Goal: Task Accomplishment & Management: Manage account settings

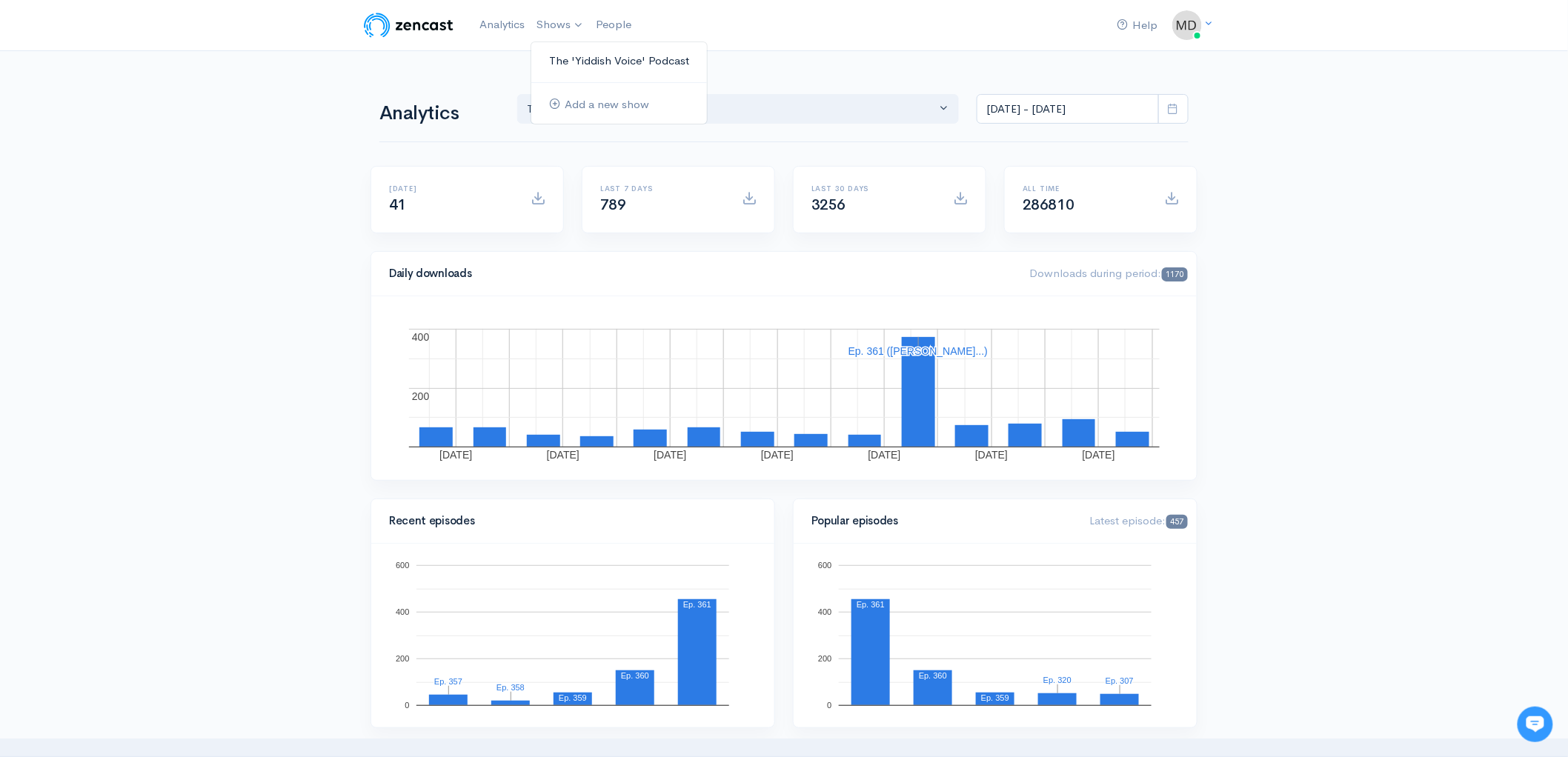
click at [577, 59] on link "The 'Yiddish Voice' Podcast" at bounding box center [619, 61] width 176 height 26
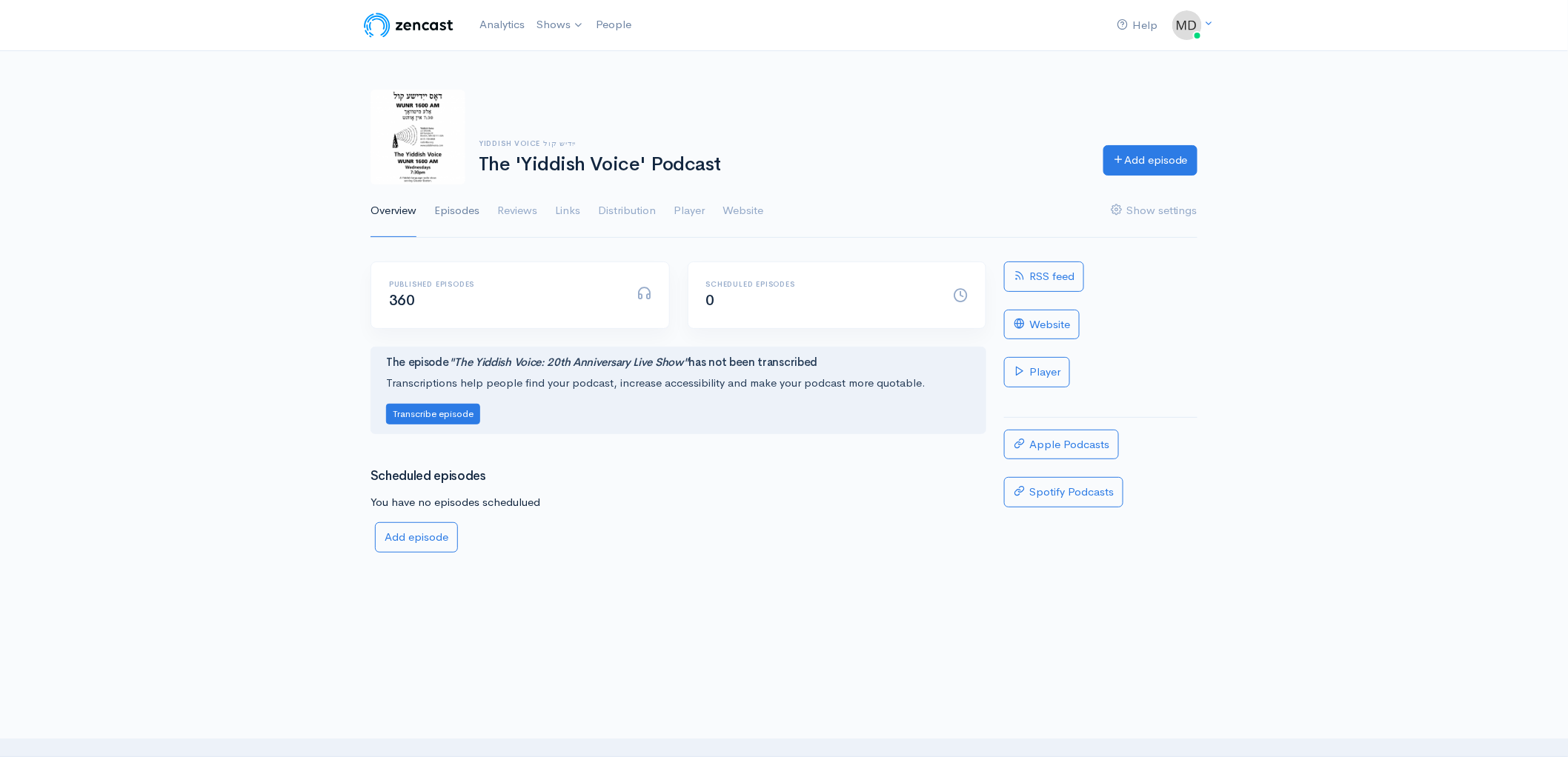
click at [463, 212] on link "Episodes" at bounding box center [456, 211] width 45 height 53
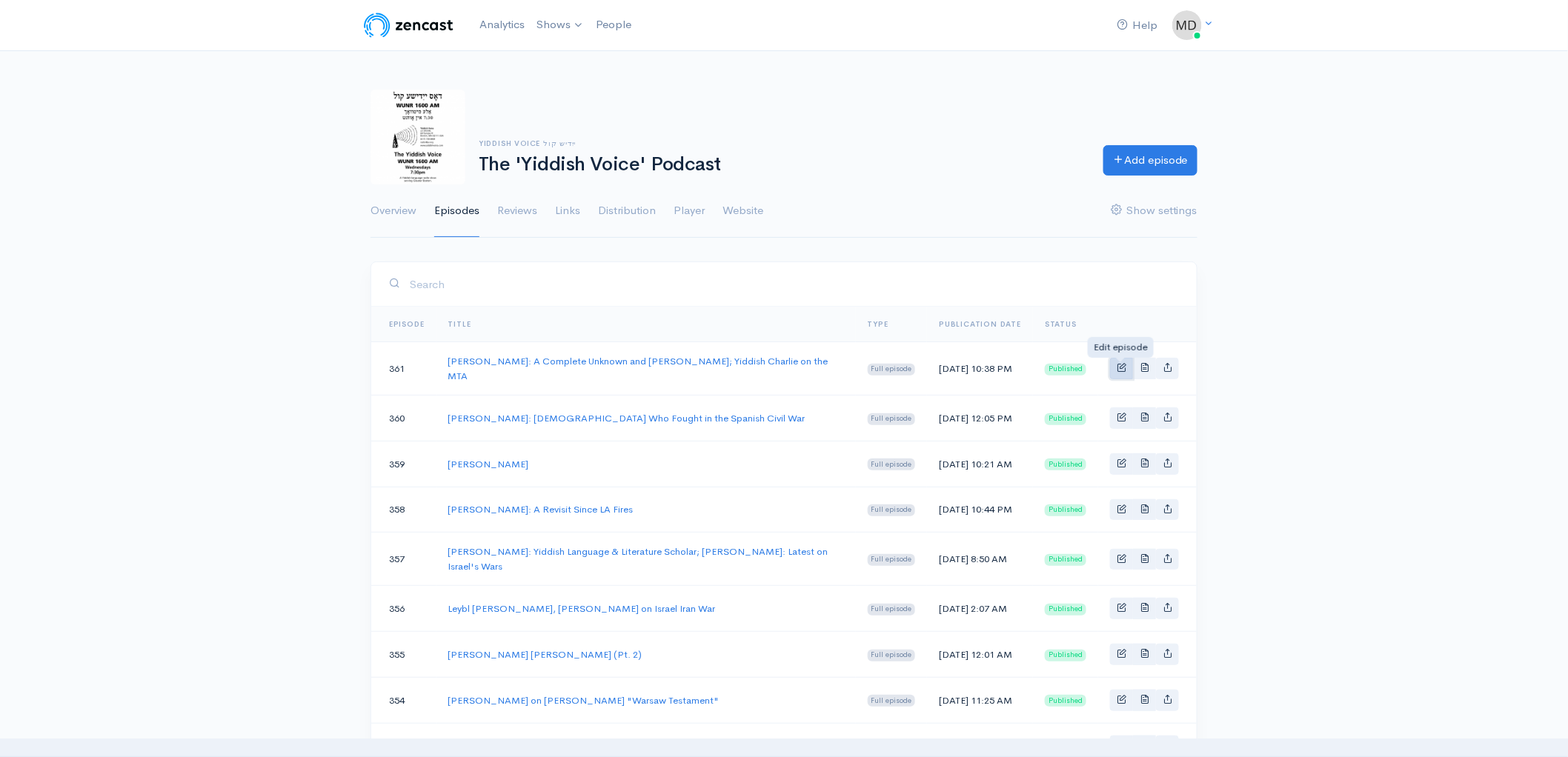
click at [1121, 365] on span "Basic example" at bounding box center [1121, 367] width 10 height 10
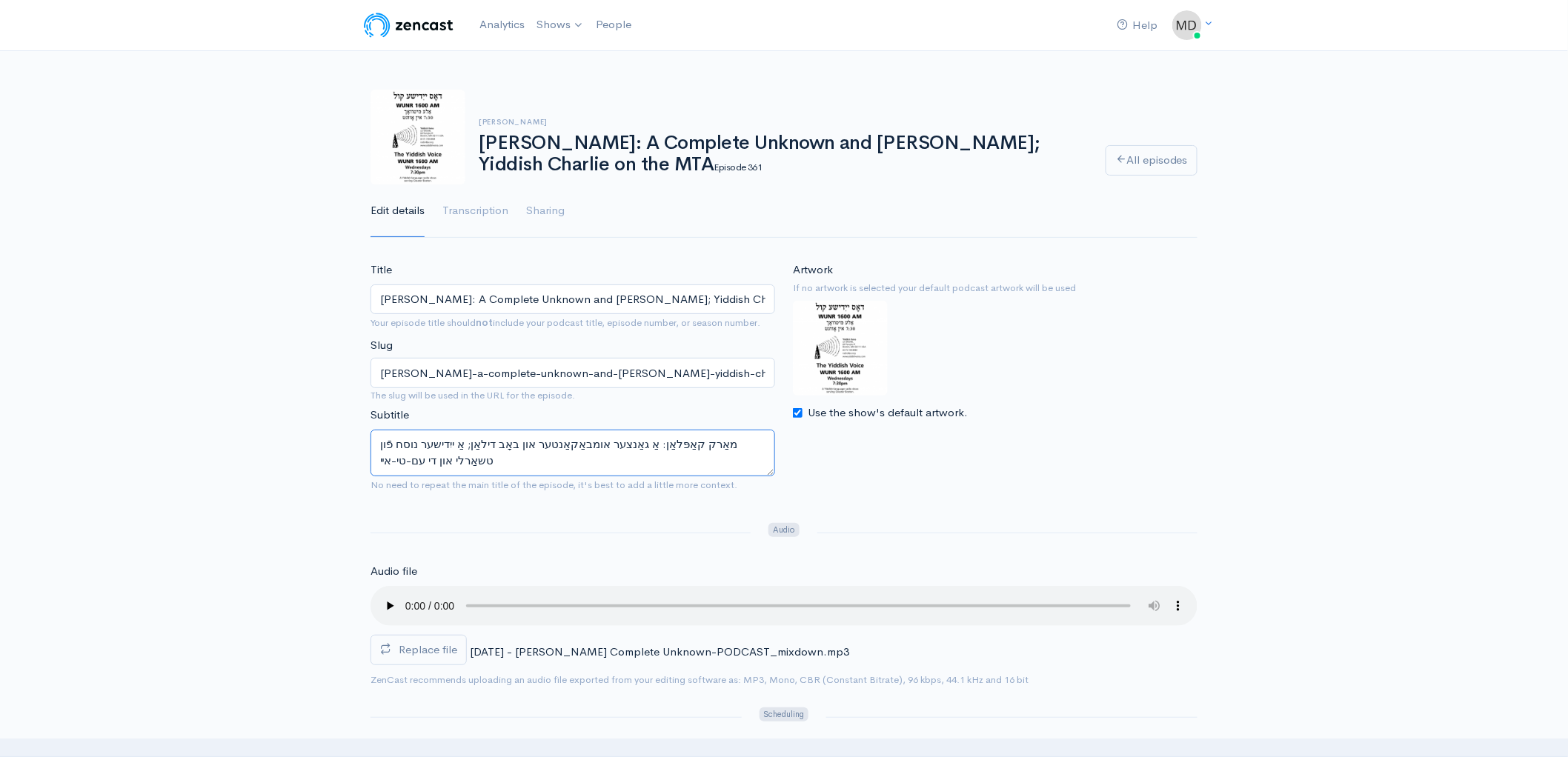
click at [451, 466] on textarea "מאַרק קאַפּלאַן: אַ גאַנצער אומבאַקאַנטער און באָב דילאַן; אַ ייִדישער נוסח פֿו…" at bounding box center [572, 453] width 405 height 47
type textarea "מאַרק קאַפּלאַן: אַ גאַנצער אומבאַקאַנטער און באָב דילאַן; אַ ייִדישער נוסח פֿו…"
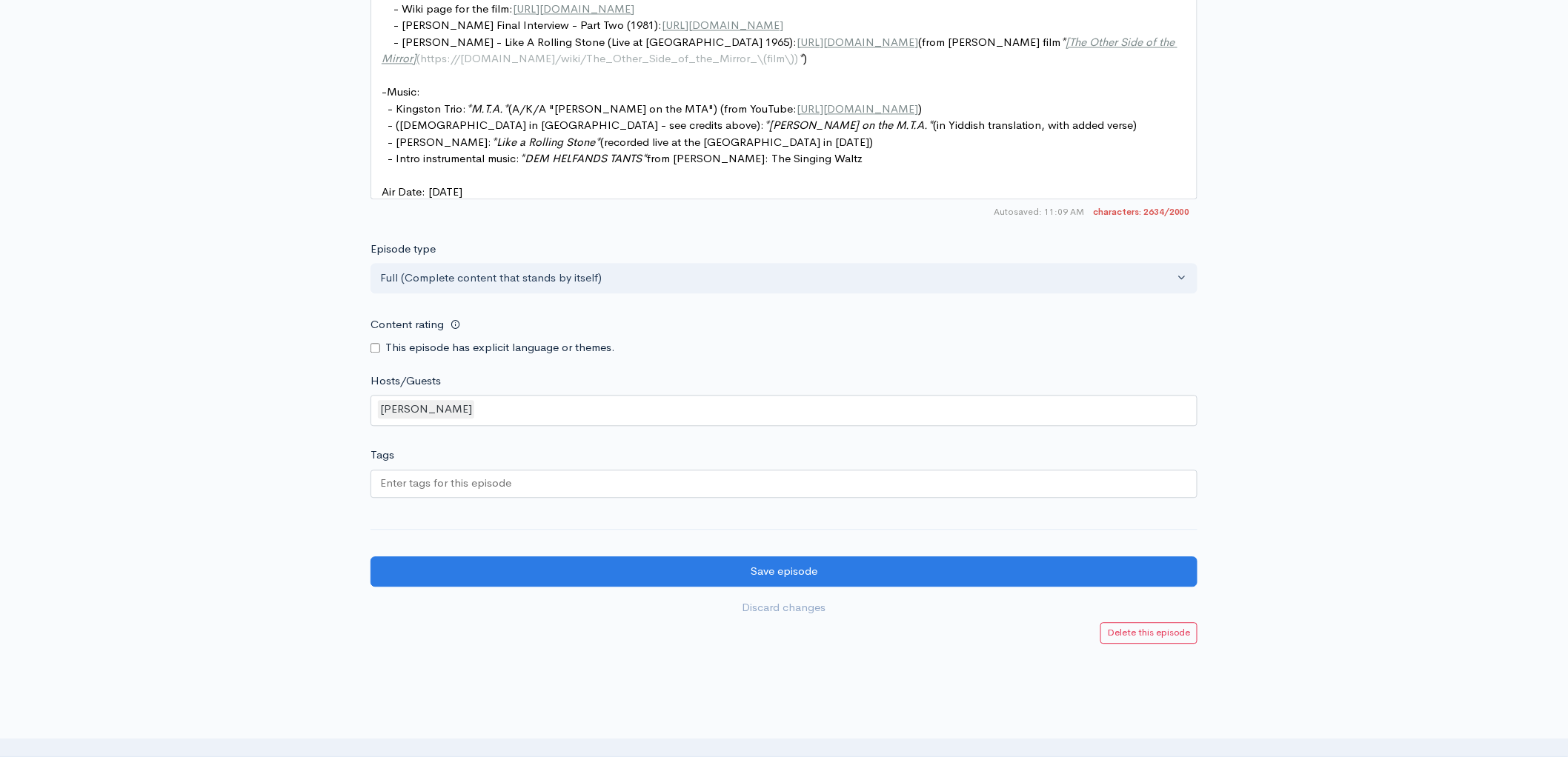
scroll to position [1347, 0]
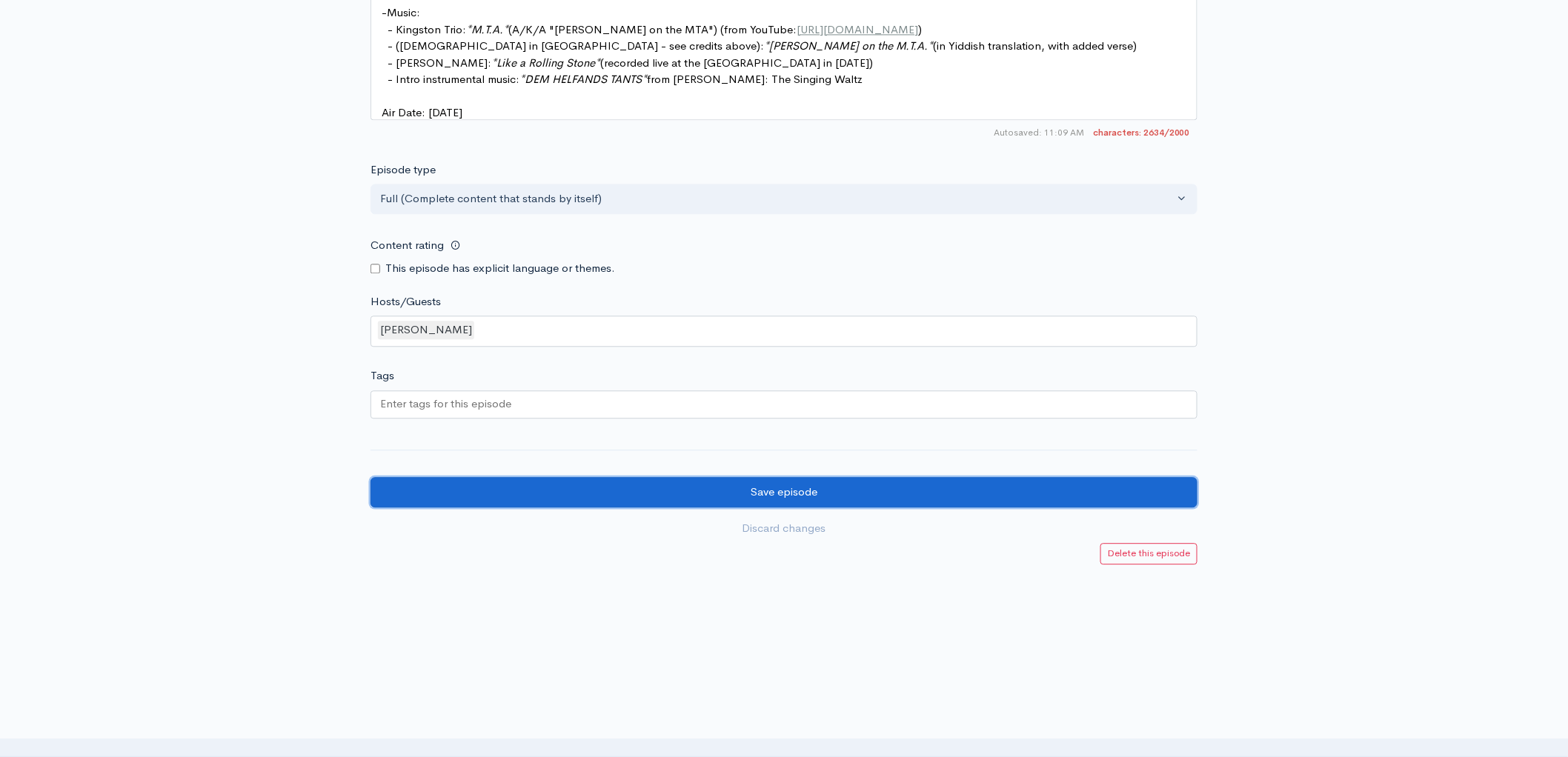
click at [786, 488] on input "Save episode" at bounding box center [784, 492] width 827 height 30
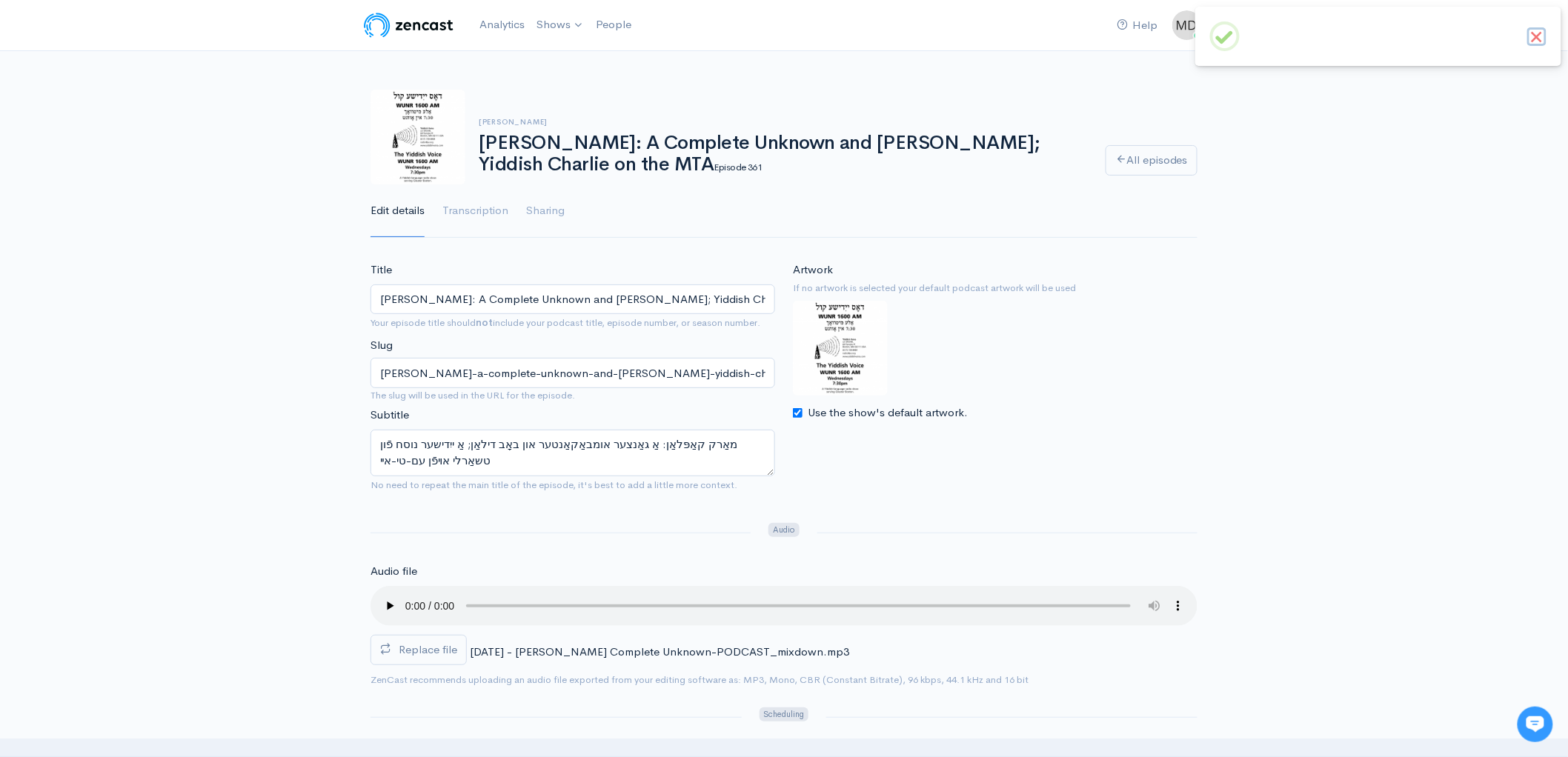
click at [1539, 31] on button "×" at bounding box center [1537, 37] width 19 height 19
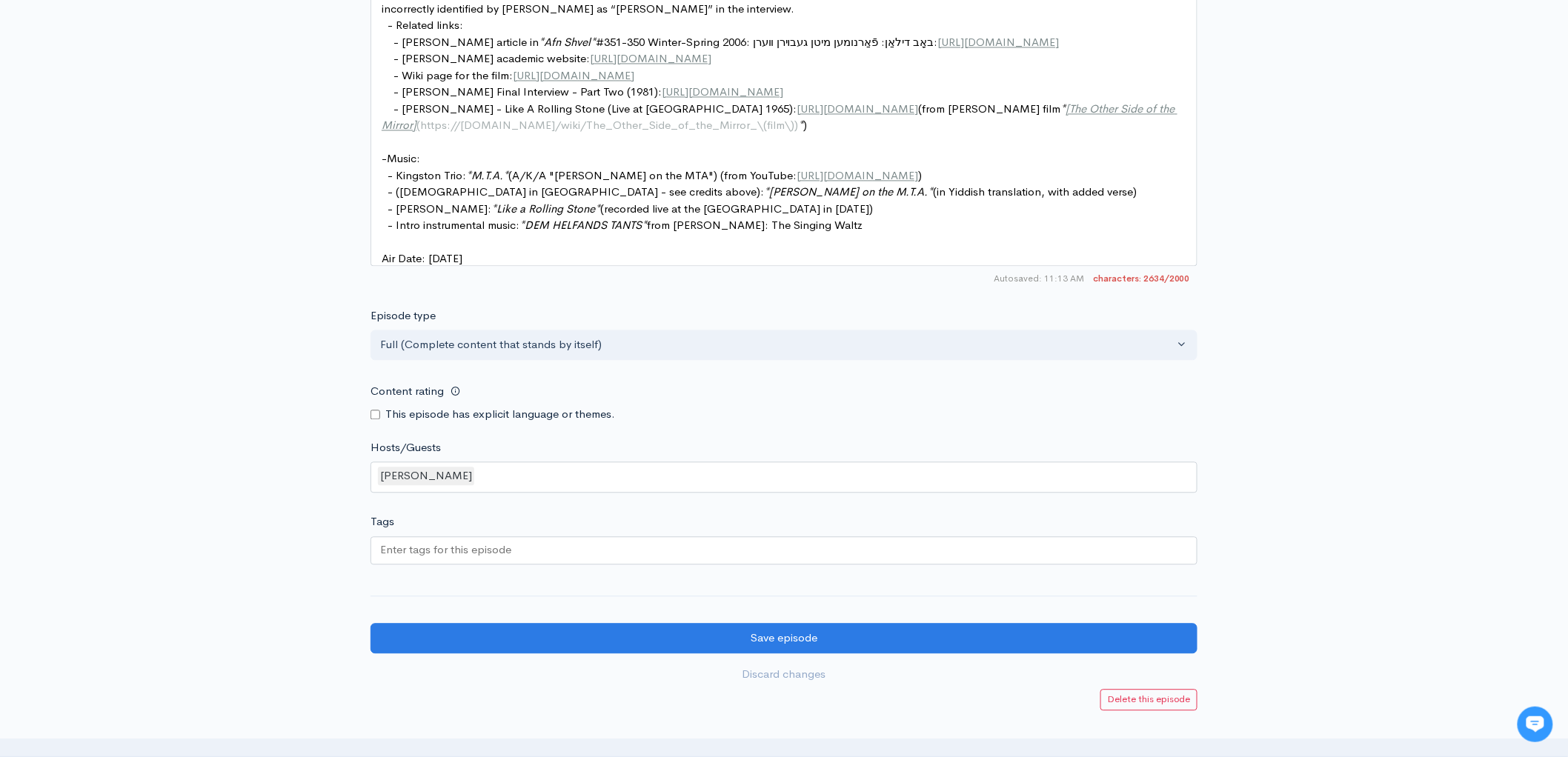
scroll to position [1347, 0]
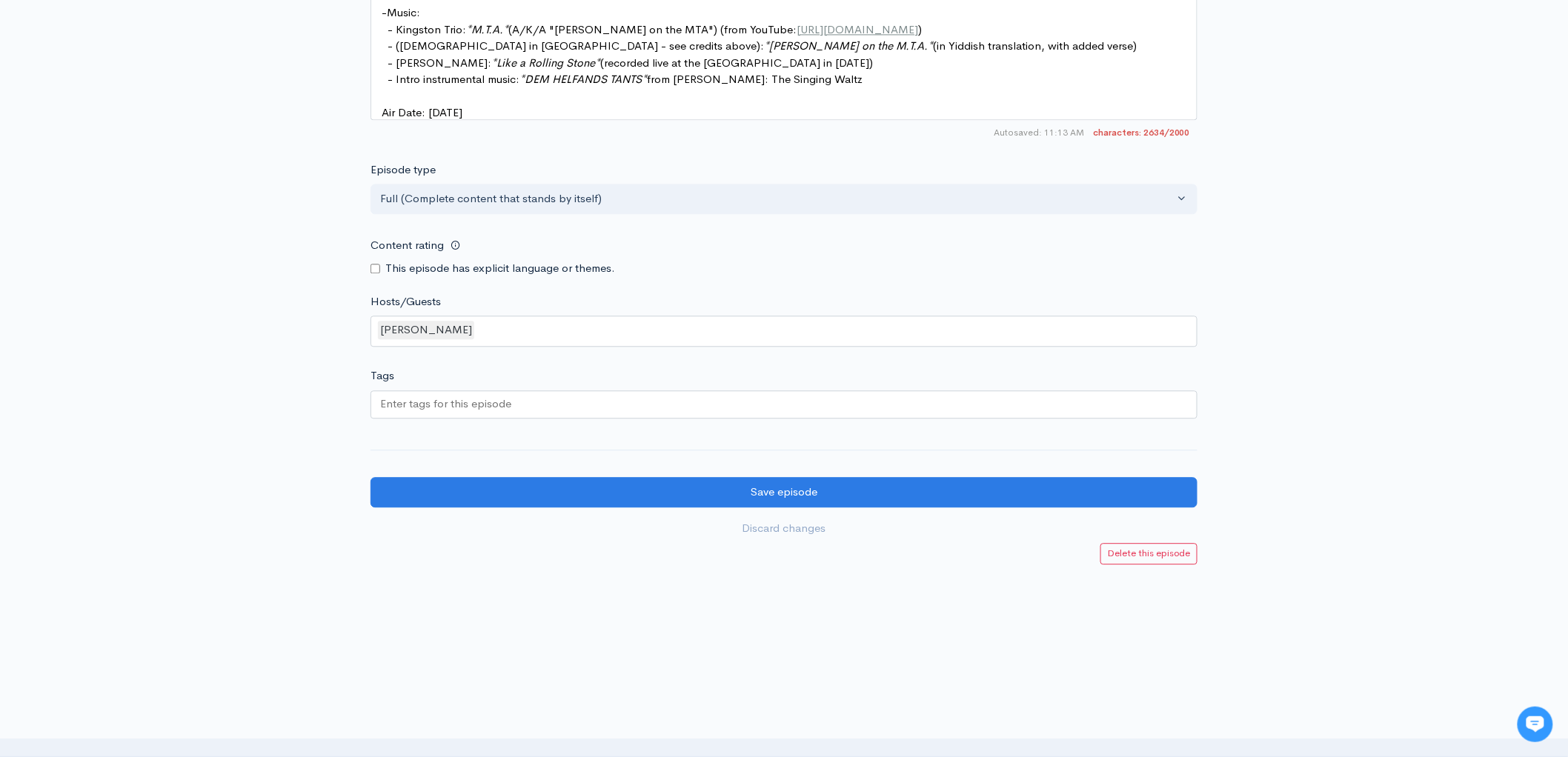
click at [760, 332] on div "[PERSON_NAME]" at bounding box center [784, 331] width 827 height 31
type input "ך"
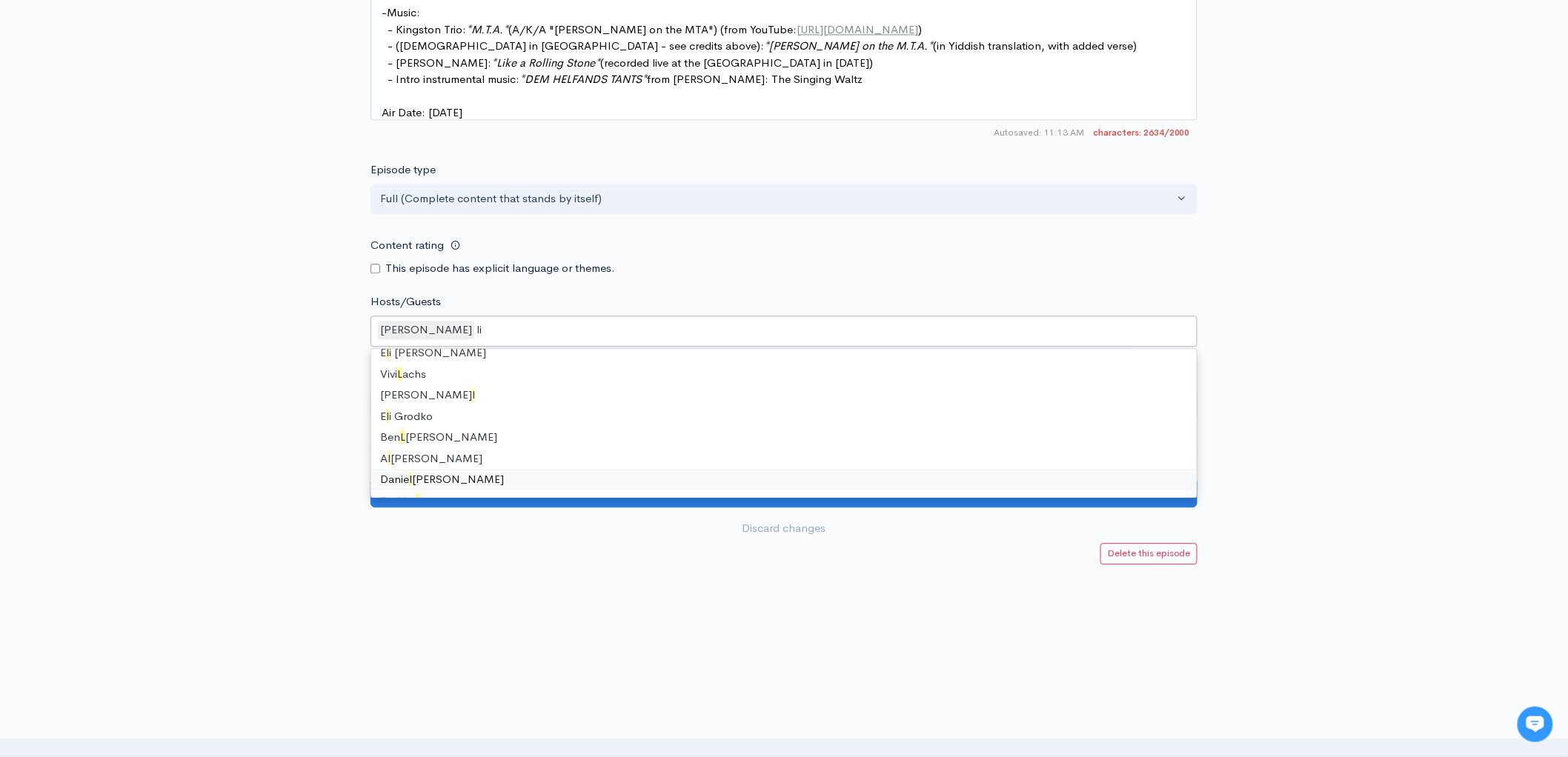
scroll to position [20, 0]
type input "lil"
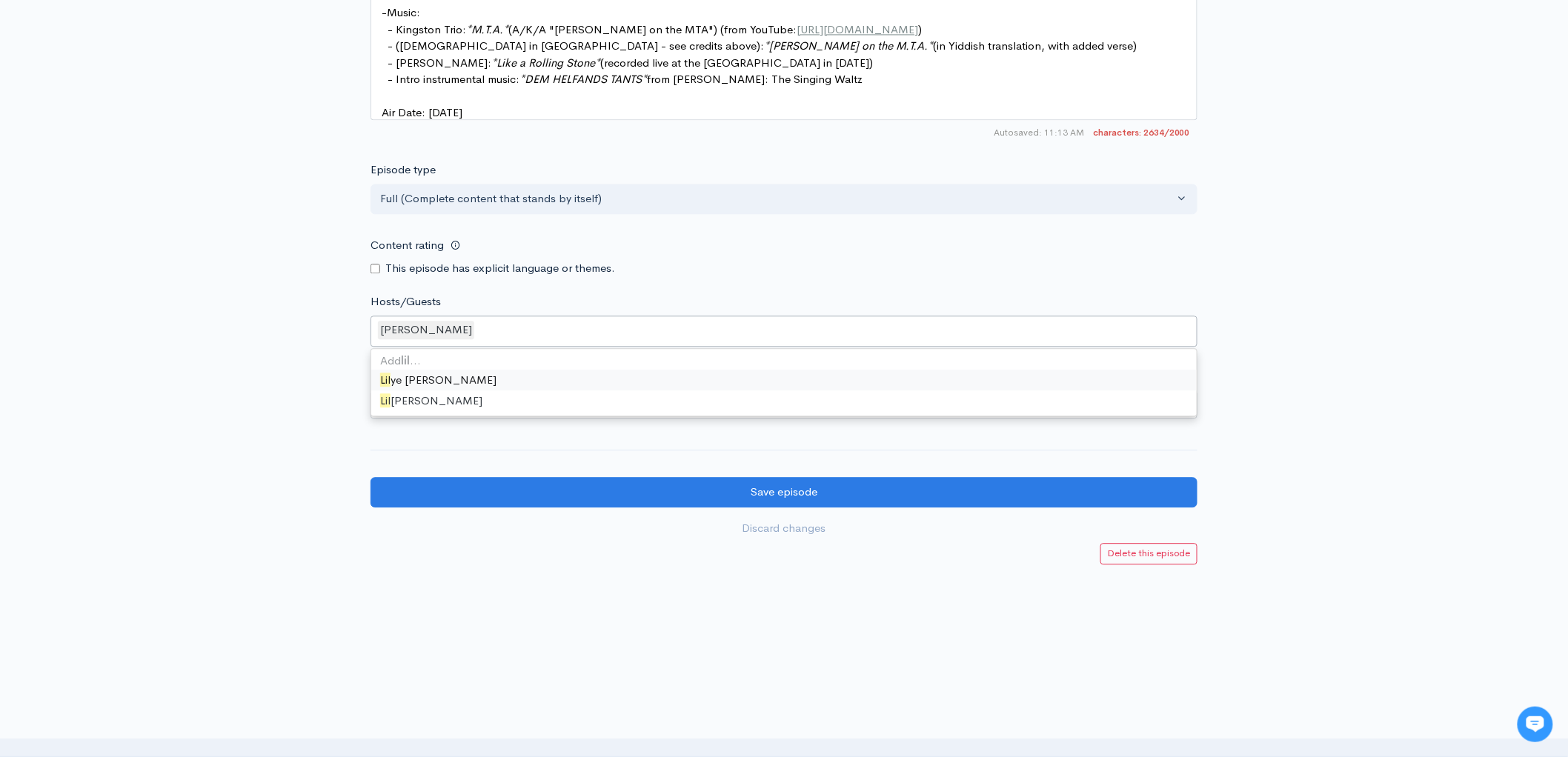
scroll to position [3998, 0]
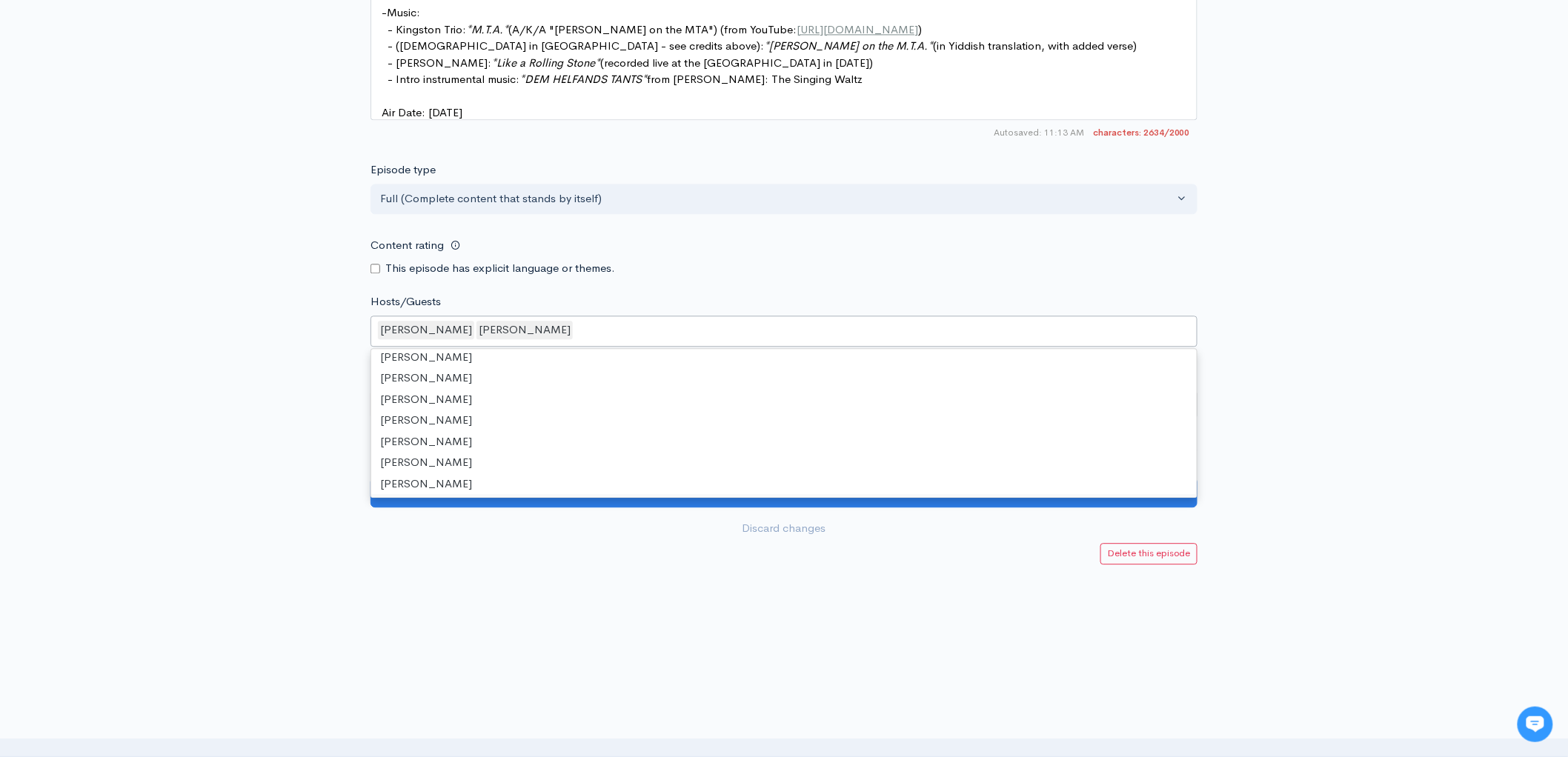
click at [470, 642] on div at bounding box center [784, 683] width 1568 height 148
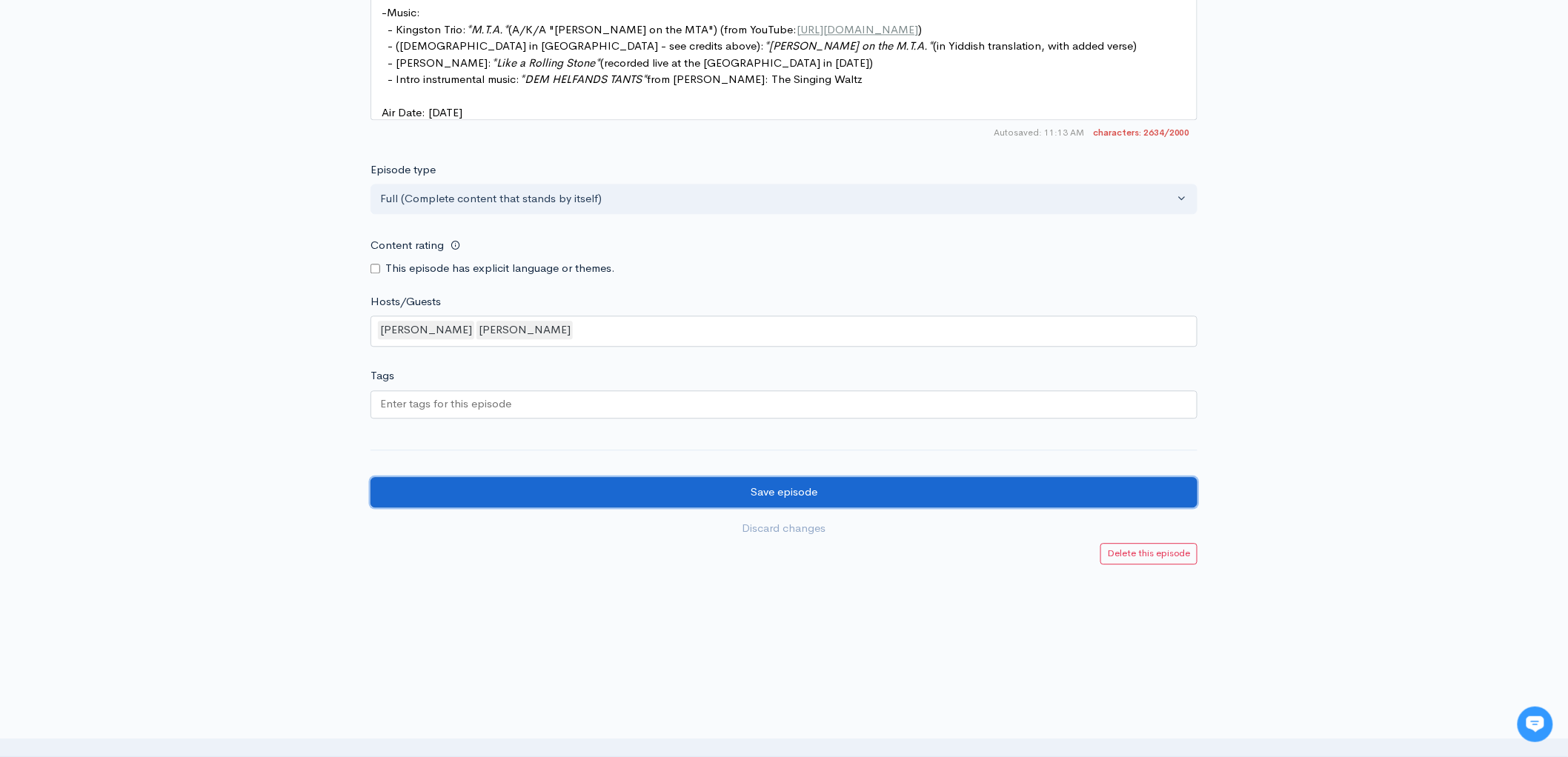
click at [767, 483] on input "Save episode" at bounding box center [784, 492] width 827 height 30
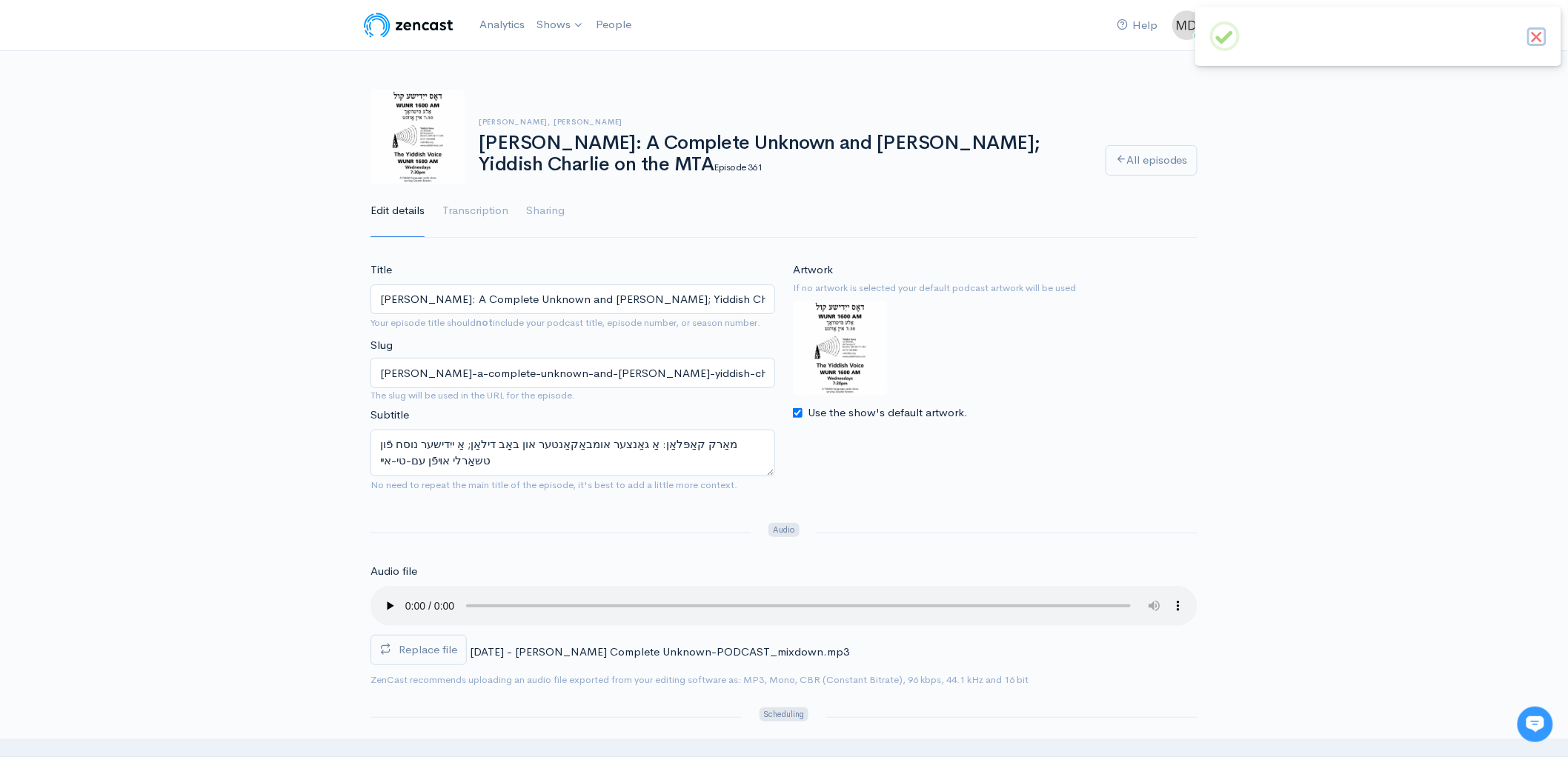
click at [1534, 37] on button "×" at bounding box center [1537, 37] width 19 height 19
click at [662, 145] on h1 "Marc Caplan: A Complete Unknown and Bob Dylan; Yiddish Charlie on the MTA Episo…" at bounding box center [783, 153] width 609 height 42
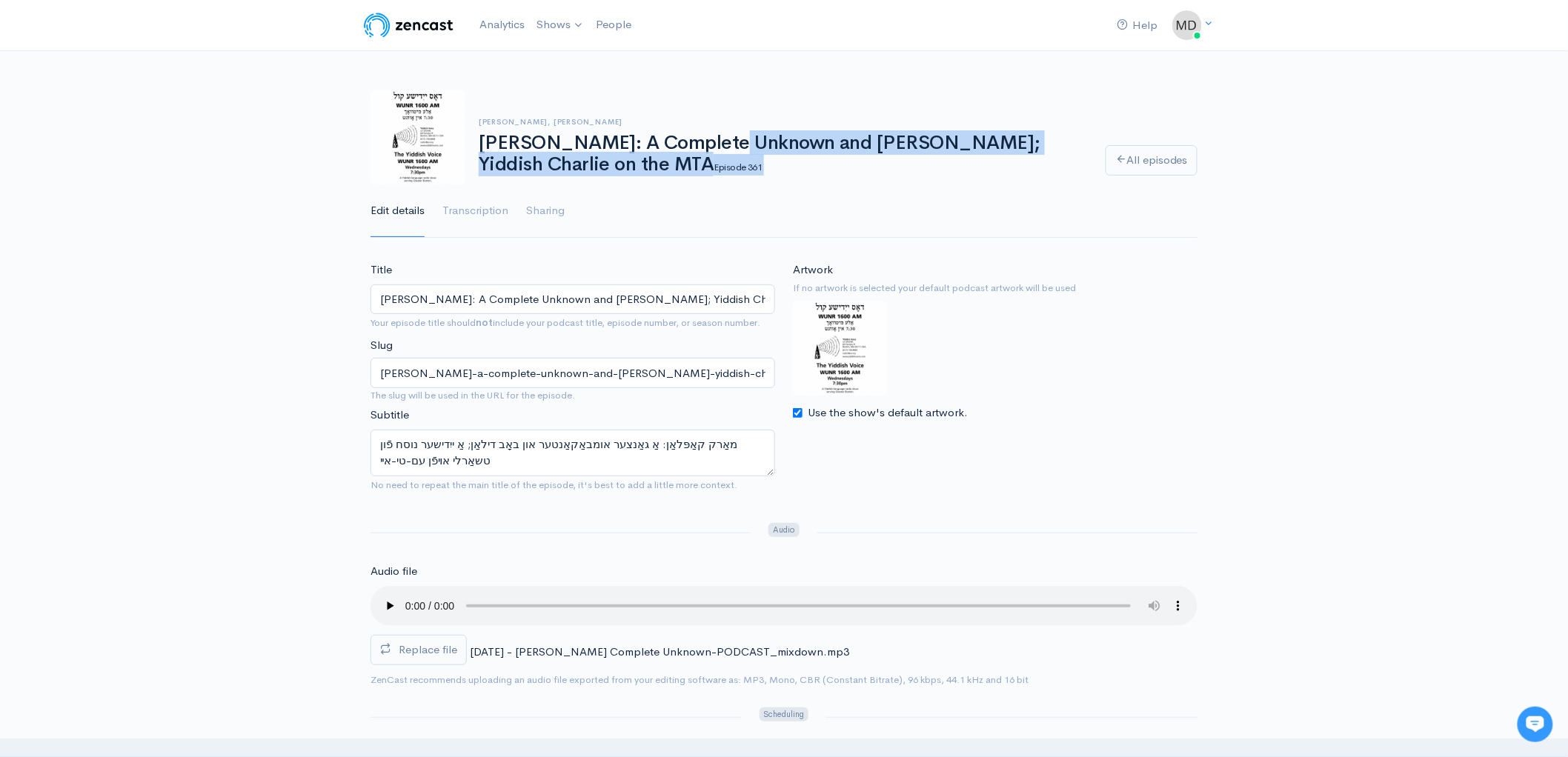
copy div "Marc Caplan: A Complete Unknown and Bob Dylan; Yiddish Charlie on the MTA Episo…"
click at [568, 449] on textarea "מאַרק קאַפּלאַן: אַ גאַנצער אומבאַקאַנטער און באָב דילאַן; אַ ייִדישער נוסח פֿו…" at bounding box center [572, 453] width 405 height 47
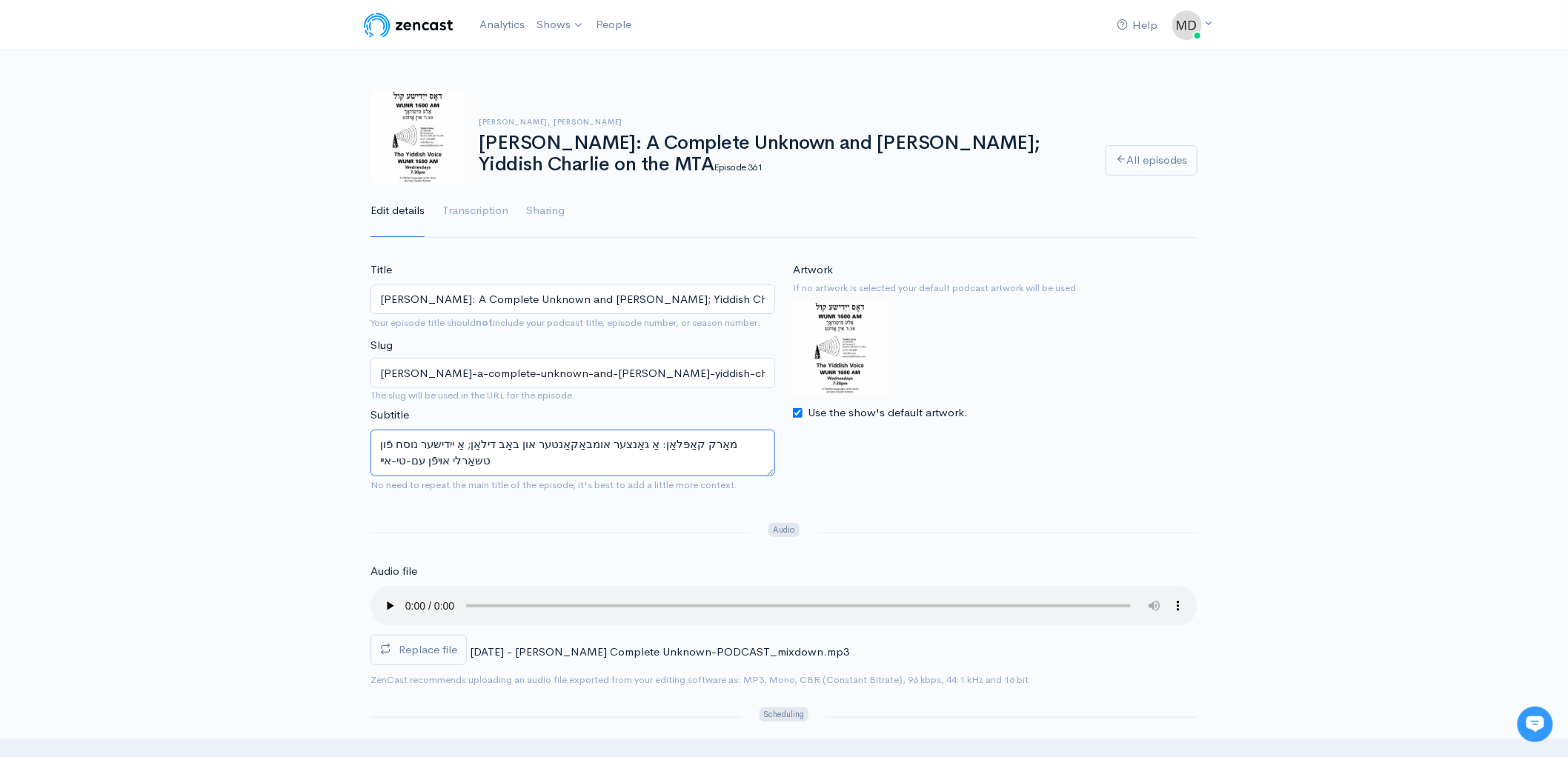
click at [568, 449] on textarea "מאַרק קאַפּלאַן: אַ גאַנצער אומבאַקאַנטער און באָב דילאַן; אַ ייִדישער נוסח פֿו…" at bounding box center [572, 453] width 405 height 47
click at [587, 55] on link "The 'Yiddish Voice' Podcast" at bounding box center [619, 61] width 176 height 26
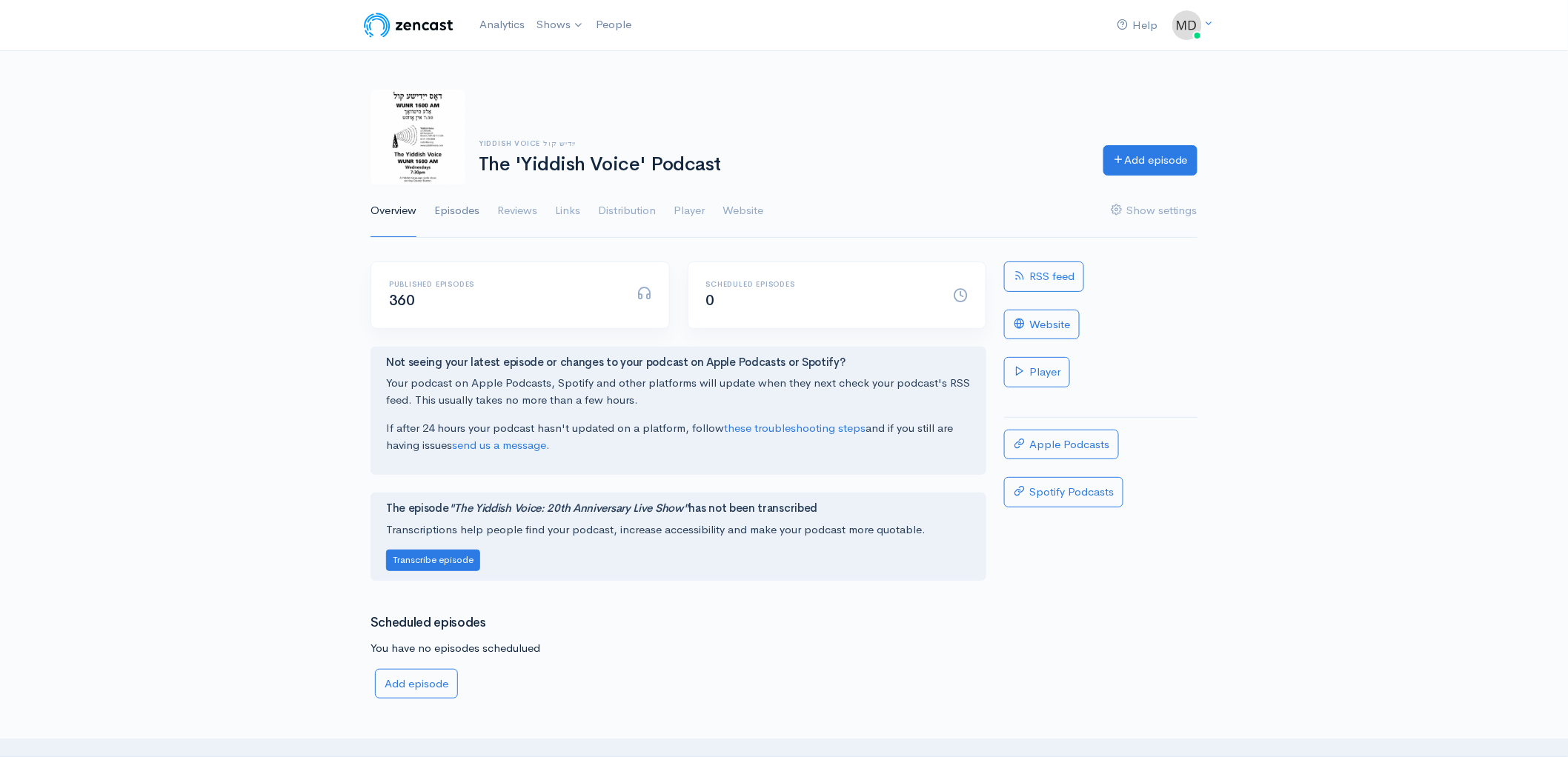
click at [467, 212] on link "Episodes" at bounding box center [456, 211] width 45 height 53
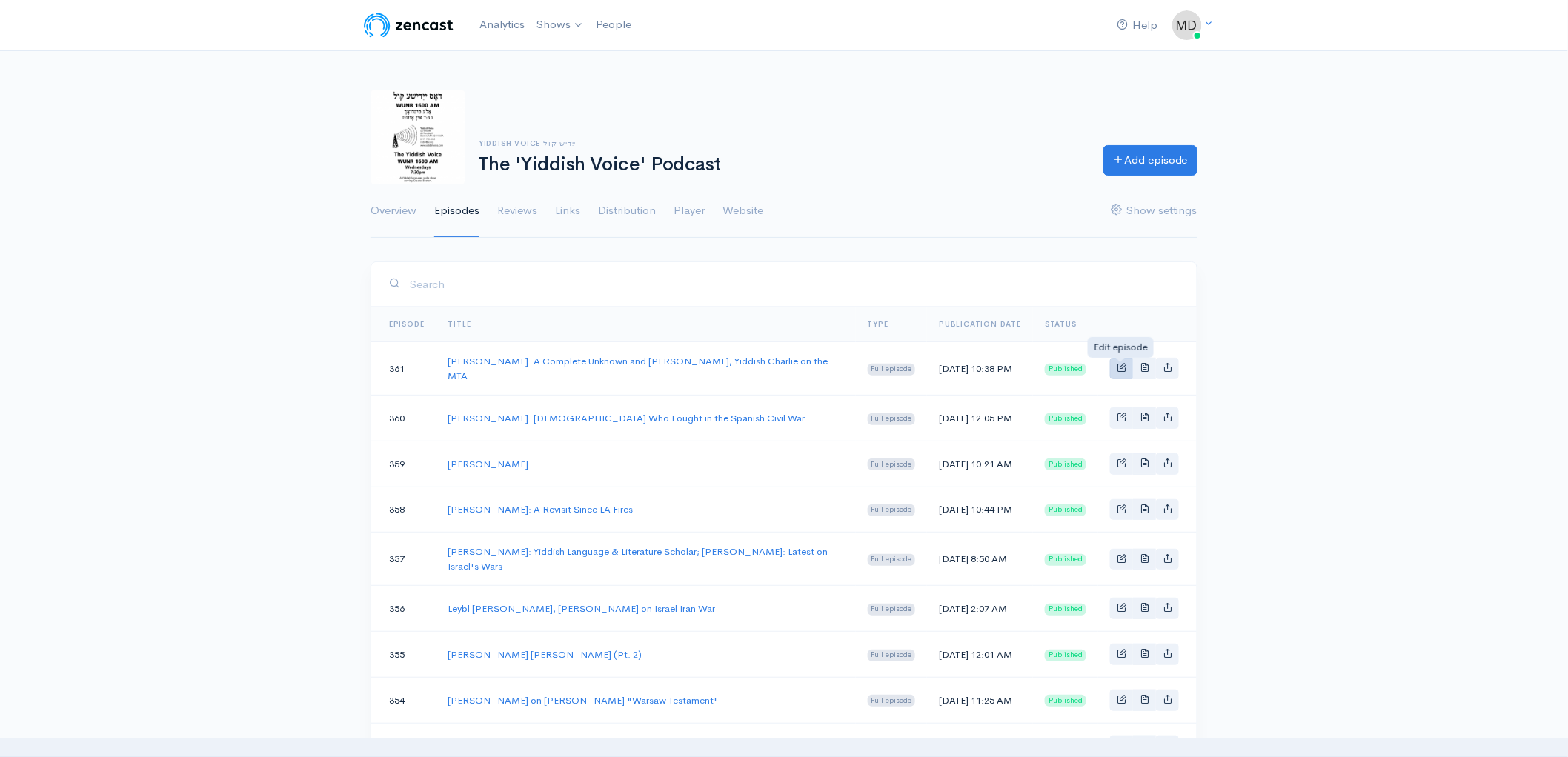
click at [1121, 362] on div at bounding box center [1120, 360] width 10 height 5
click at [1121, 367] on span "Basic example" at bounding box center [1121, 367] width 10 height 10
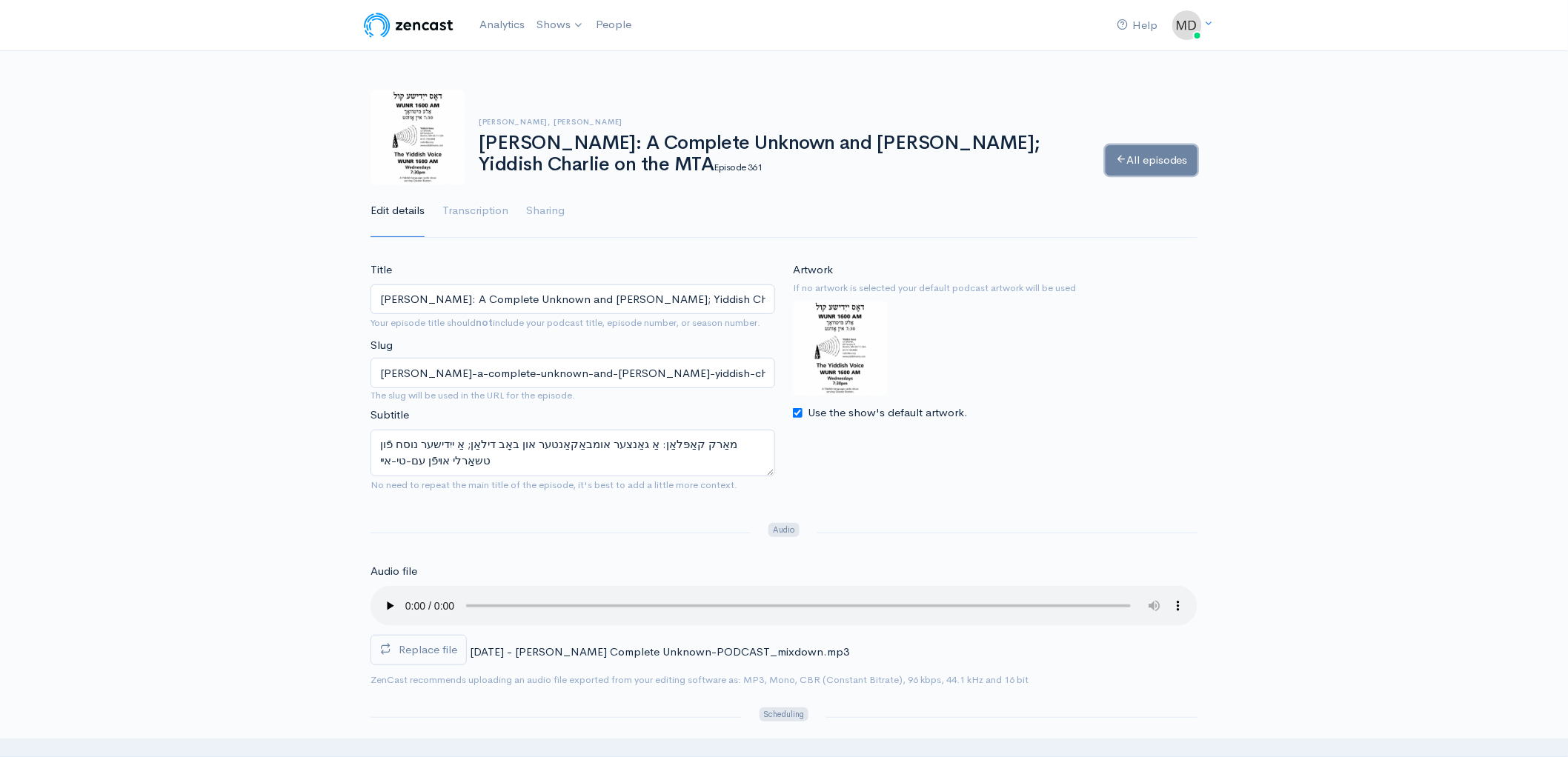
click at [1148, 153] on link "All episodes" at bounding box center [1151, 161] width 92 height 30
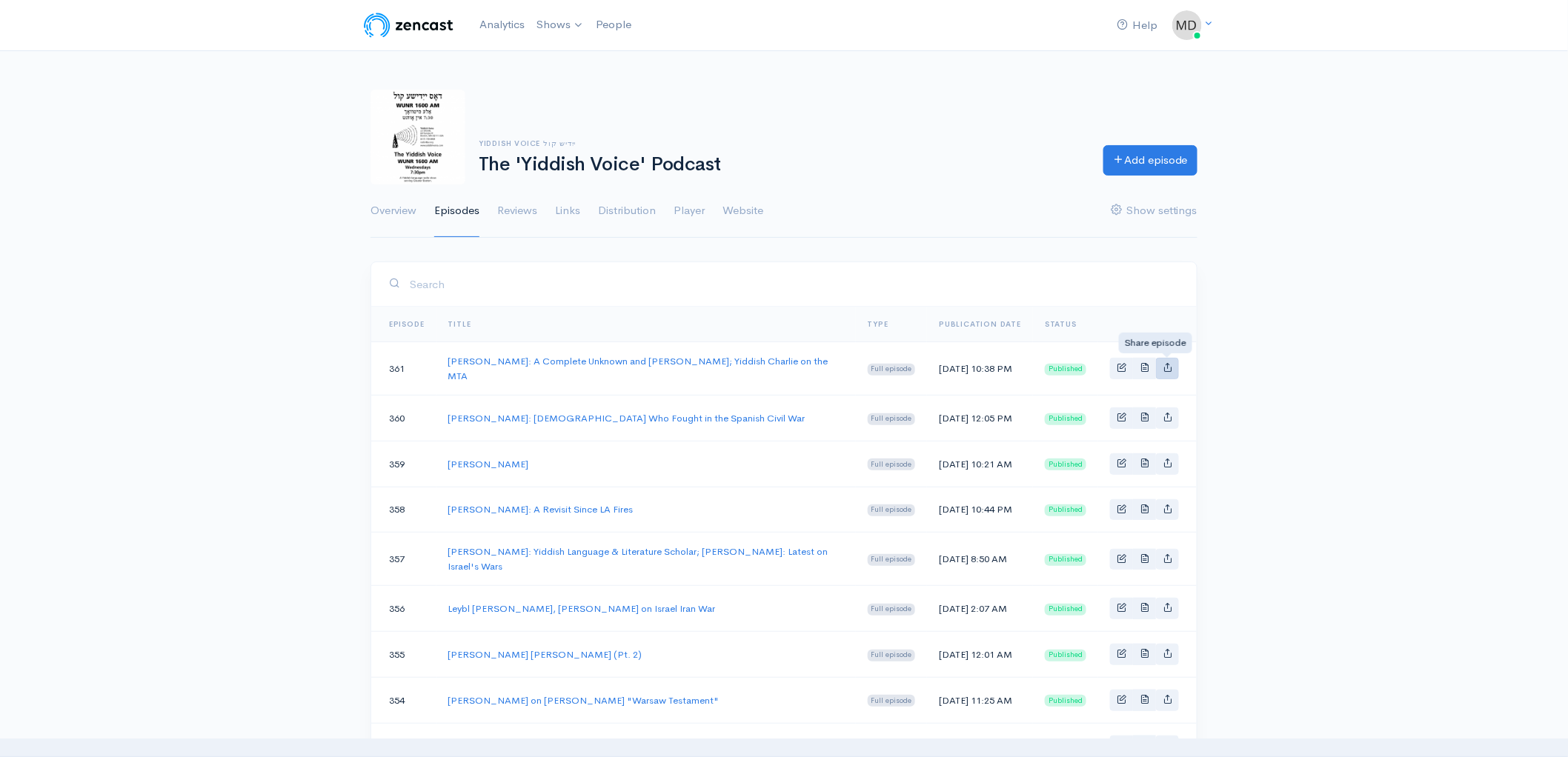
click at [1168, 369] on icon "Basic example" at bounding box center [1167, 367] width 10 height 10
type input "https://podcast.yv.org/episodes/marc-caplan-a-complete-unknown-and-bob-dylan-yi…"
type input "https://media.zencast.fm/the-yiddish-voice-podcast/db9f6e84-5953-4521-aeda-4863…"
type input "<iframe src='https://share.zencast.fm/embed/episode/db9f6e84-5953-4521-aeda-486…"
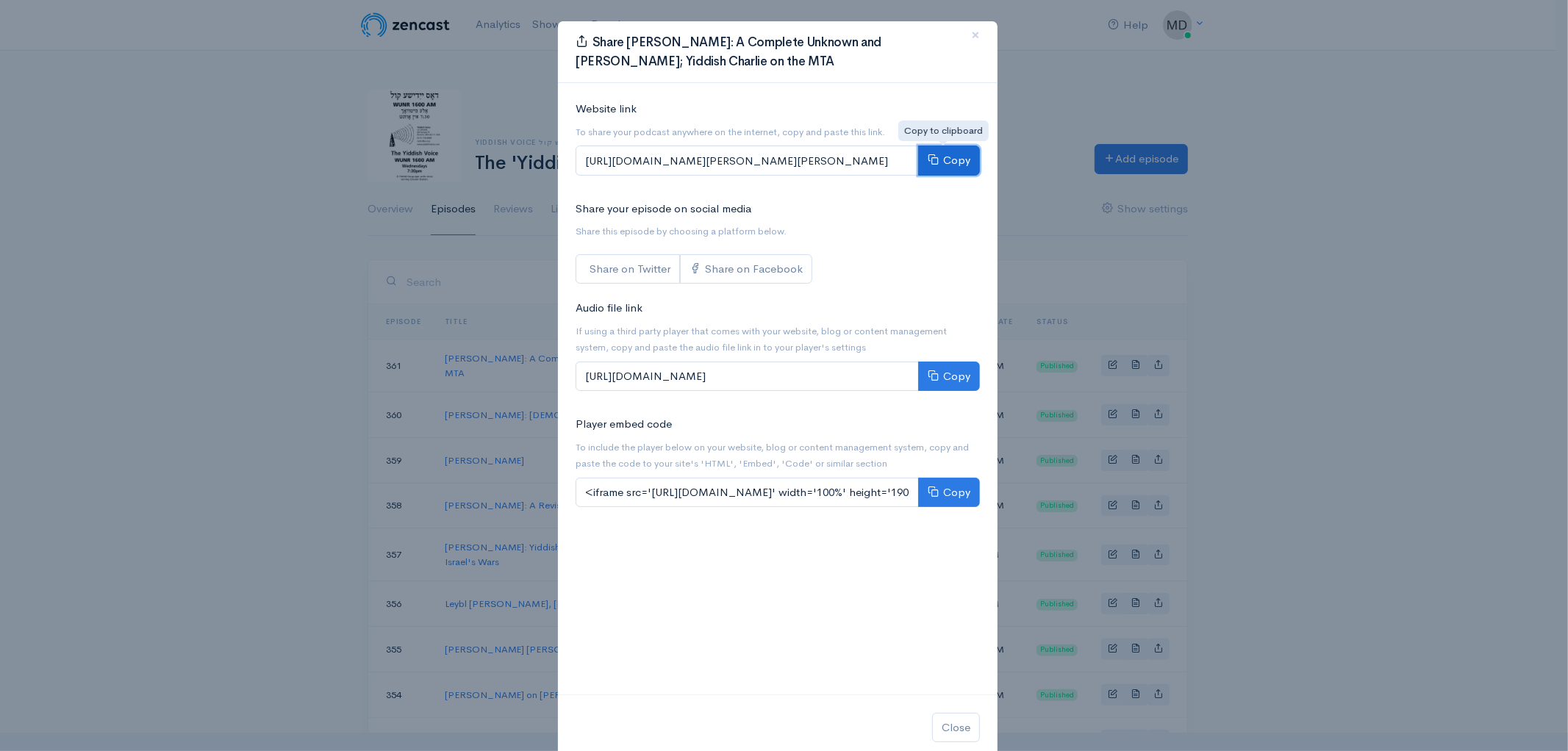
click at [950, 157] on button "Copy" at bounding box center [949, 161] width 62 height 30
click at [971, 29] on span "×" at bounding box center [975, 35] width 9 height 21
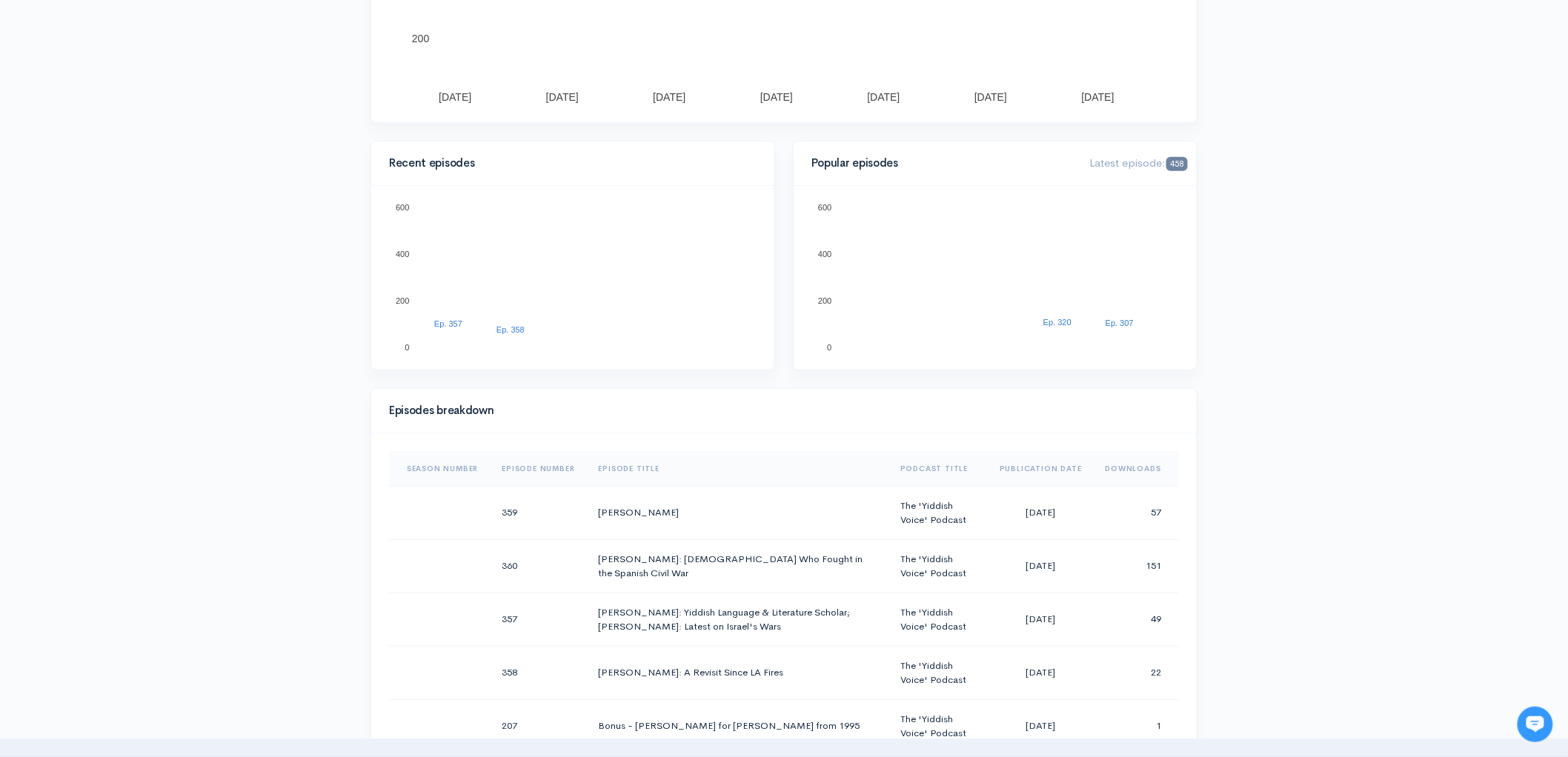
scroll to position [360, 0]
